Goal: Task Accomplishment & Management: Manage account settings

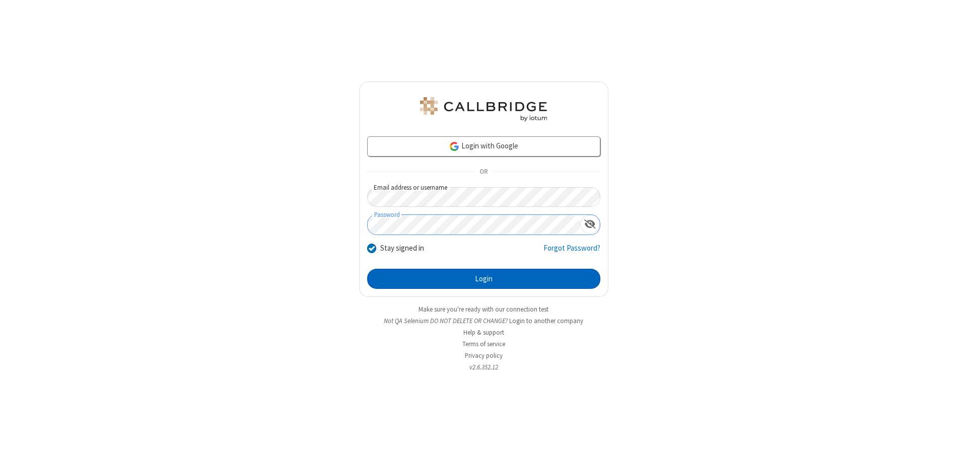
click at [484, 279] on button "Login" at bounding box center [483, 279] width 233 height 20
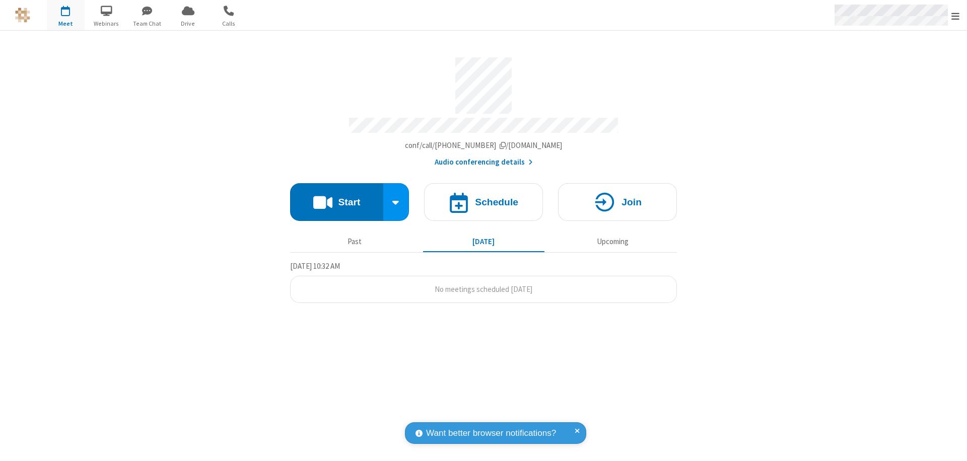
click at [956, 16] on span "Open menu" at bounding box center [956, 16] width 8 height 10
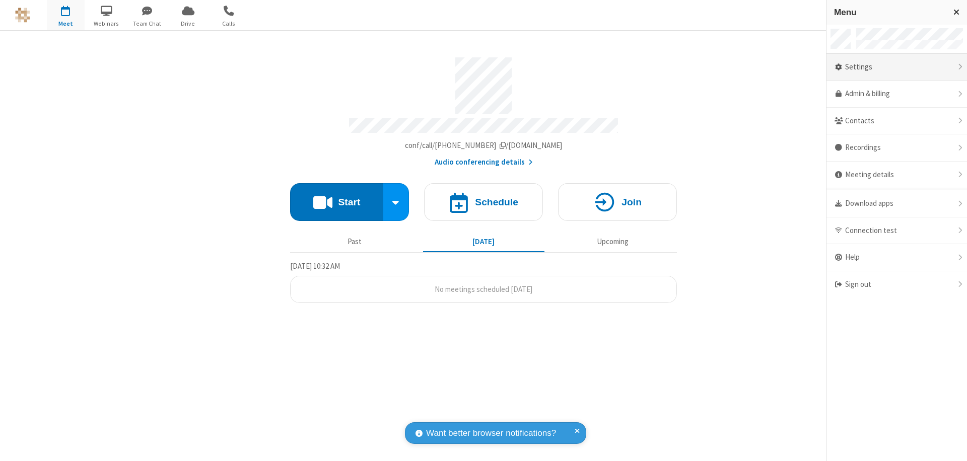
click at [897, 67] on div "Settings" at bounding box center [897, 67] width 141 height 27
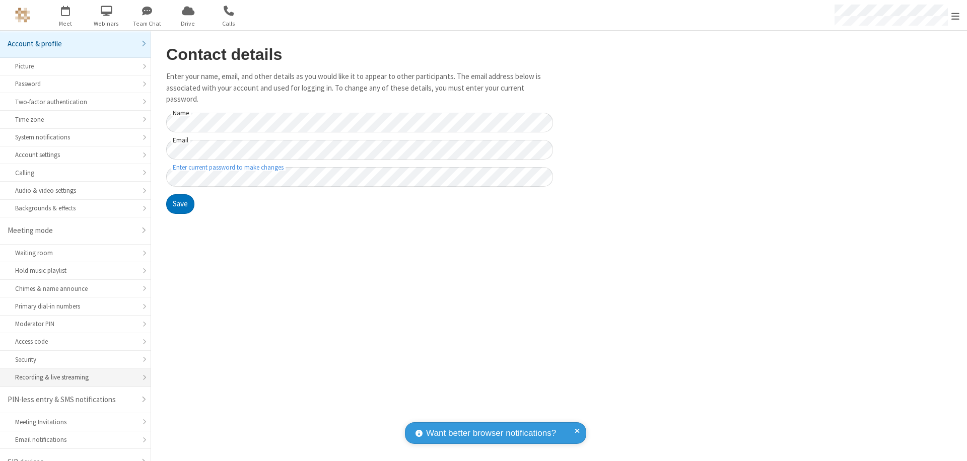
click at [72, 373] on div "Recording & live streaming" at bounding box center [75, 378] width 120 height 10
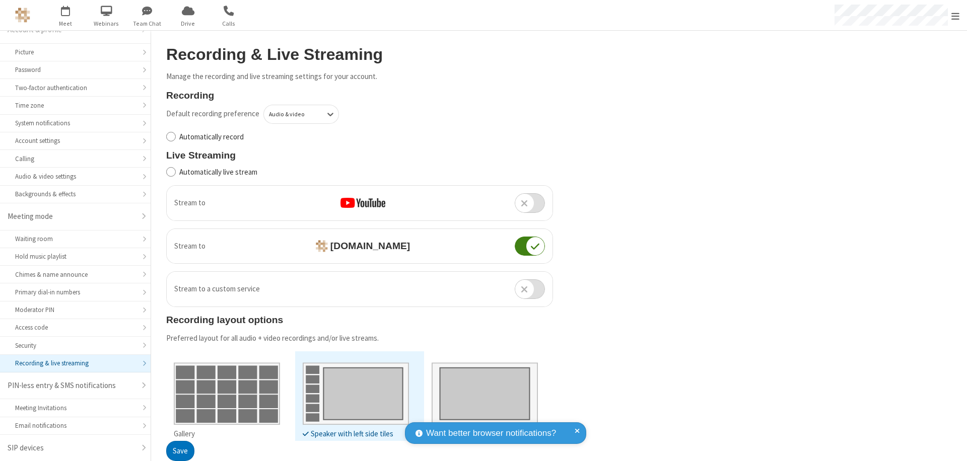
click at [171, 137] on input "Automatically record" at bounding box center [171, 136] width 10 height 11
checkbox input "true"
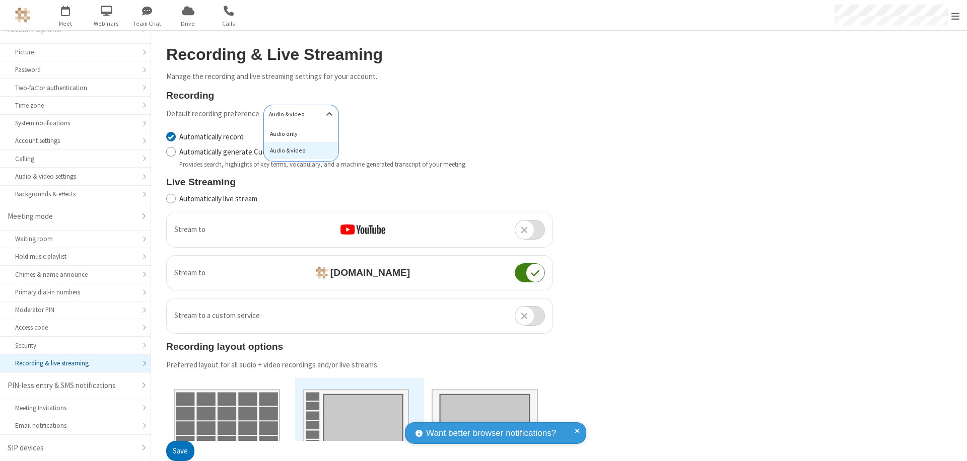
click at [298, 133] on div "Audio only" at bounding box center [301, 133] width 75 height 17
click at [180, 451] on button "Save" at bounding box center [180, 452] width 28 height 20
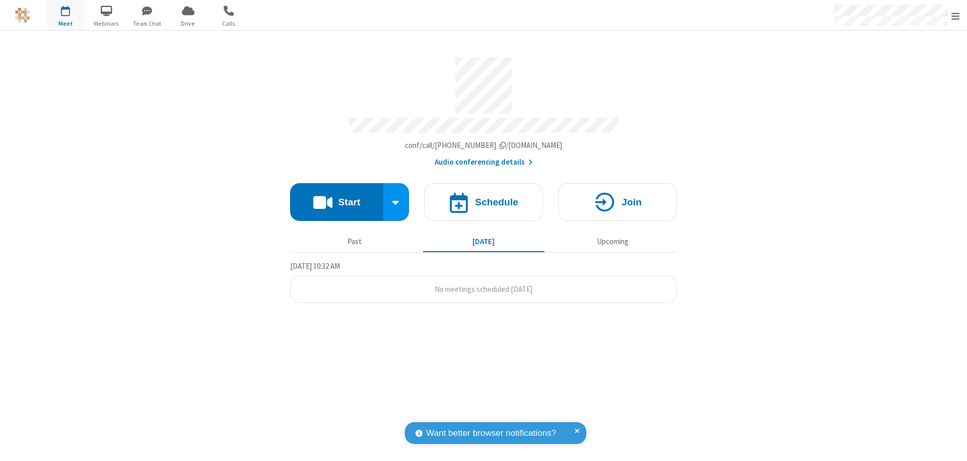
click at [336, 197] on button "Start" at bounding box center [336, 202] width 93 height 38
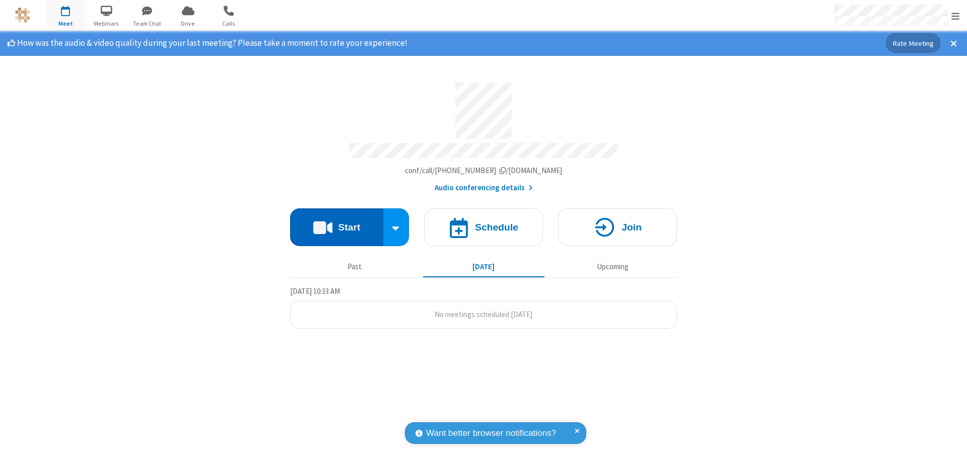
click at [956, 16] on span "Open menu" at bounding box center [956, 16] width 8 height 10
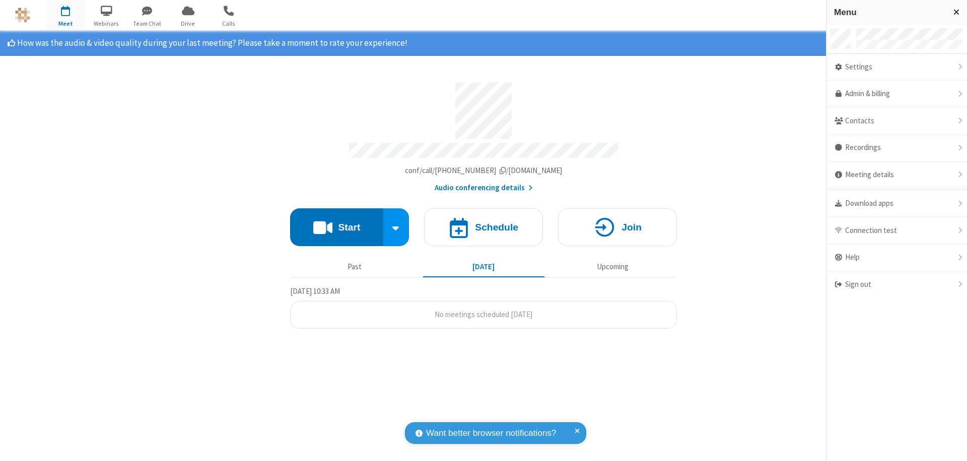
click at [897, 67] on div "Settings" at bounding box center [897, 67] width 141 height 27
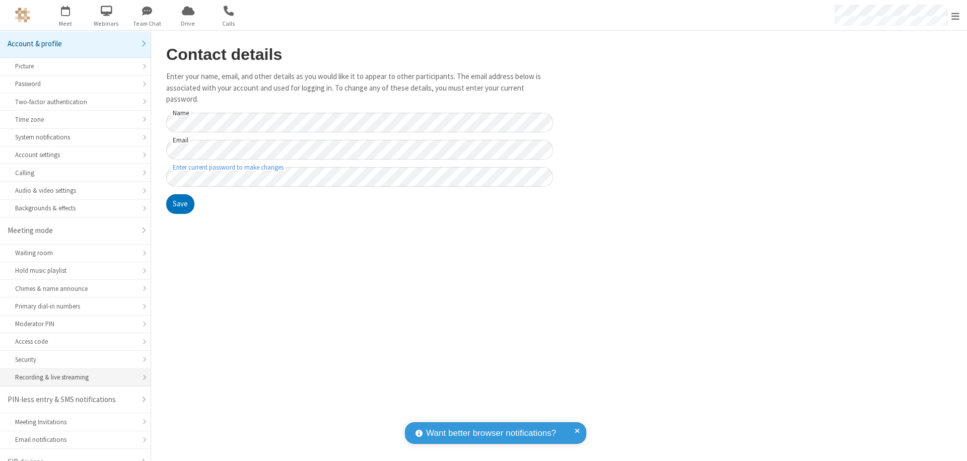
click at [72, 373] on div "Recording & live streaming" at bounding box center [75, 378] width 120 height 10
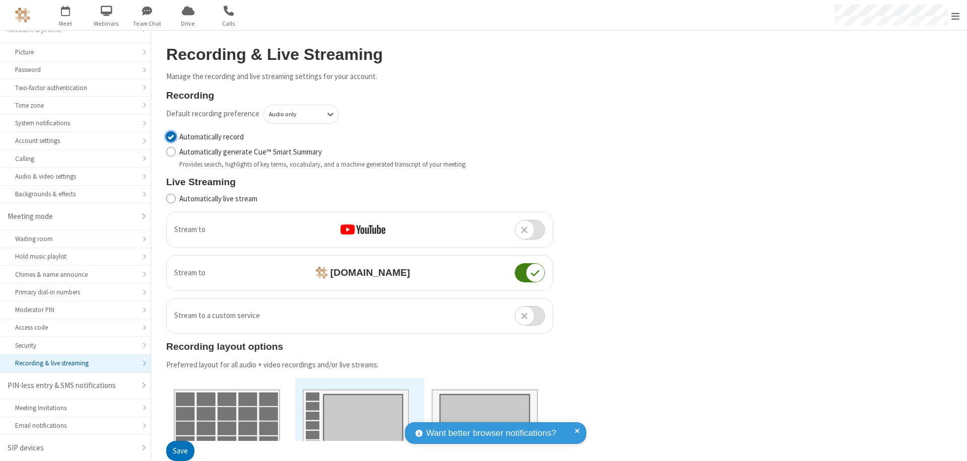
click at [171, 137] on input "Automatically record" at bounding box center [171, 136] width 10 height 11
checkbox input "false"
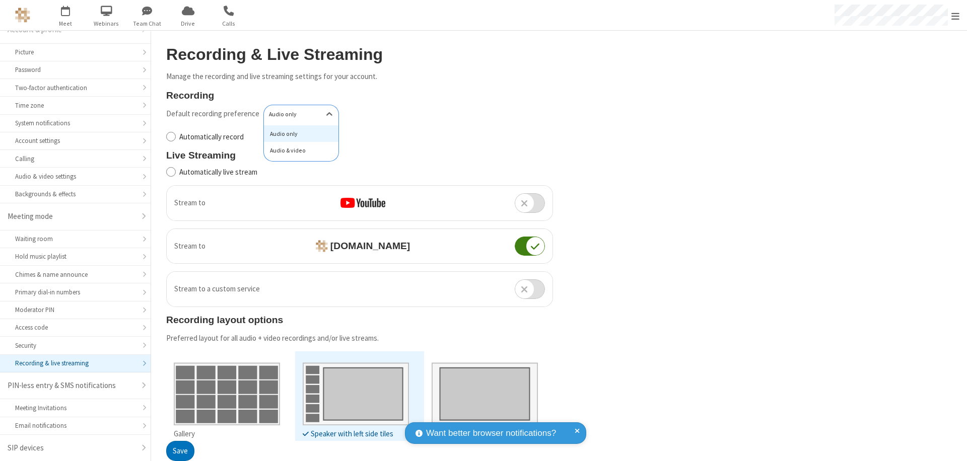
click at [298, 151] on div "Audio & video" at bounding box center [301, 150] width 75 height 17
click at [180, 451] on button "Save" at bounding box center [180, 452] width 28 height 20
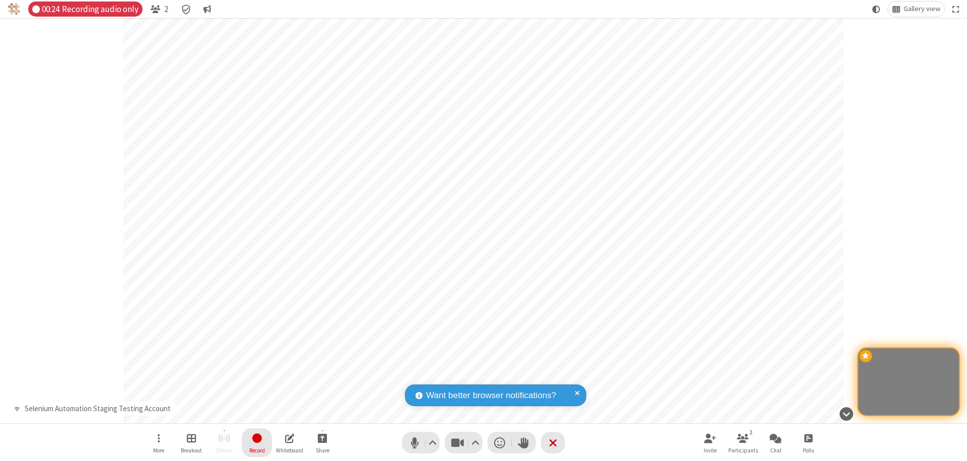
click at [257, 443] on span "Stop recording" at bounding box center [257, 438] width 12 height 13
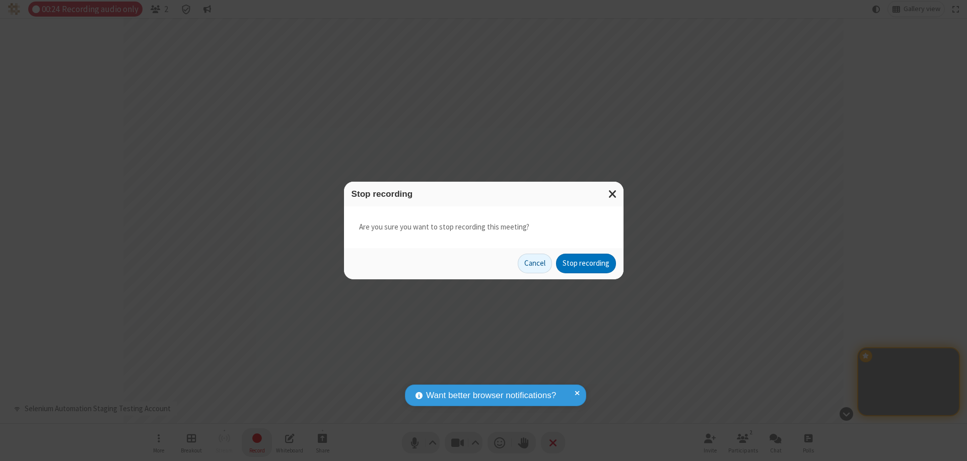
click at [586, 263] on button "Stop recording" at bounding box center [586, 264] width 60 height 20
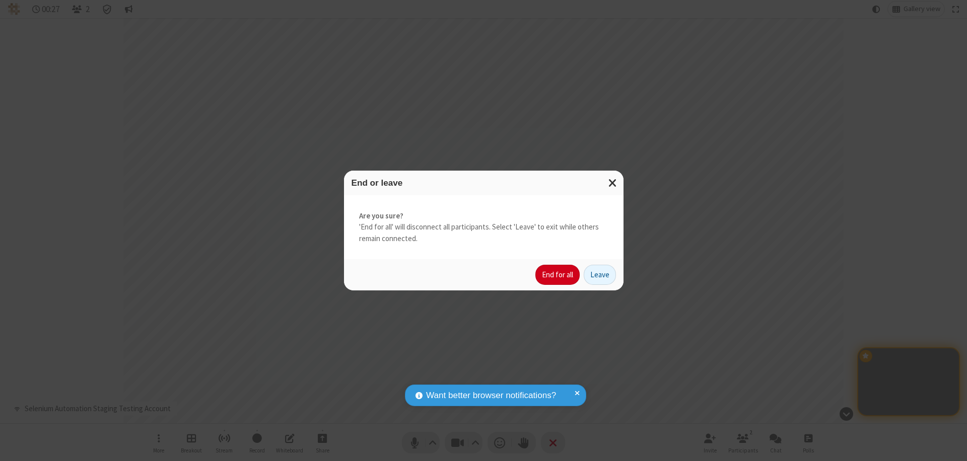
click at [558, 275] on button "End for all" at bounding box center [557, 275] width 44 height 20
